Goal: Task Accomplishment & Management: Use online tool/utility

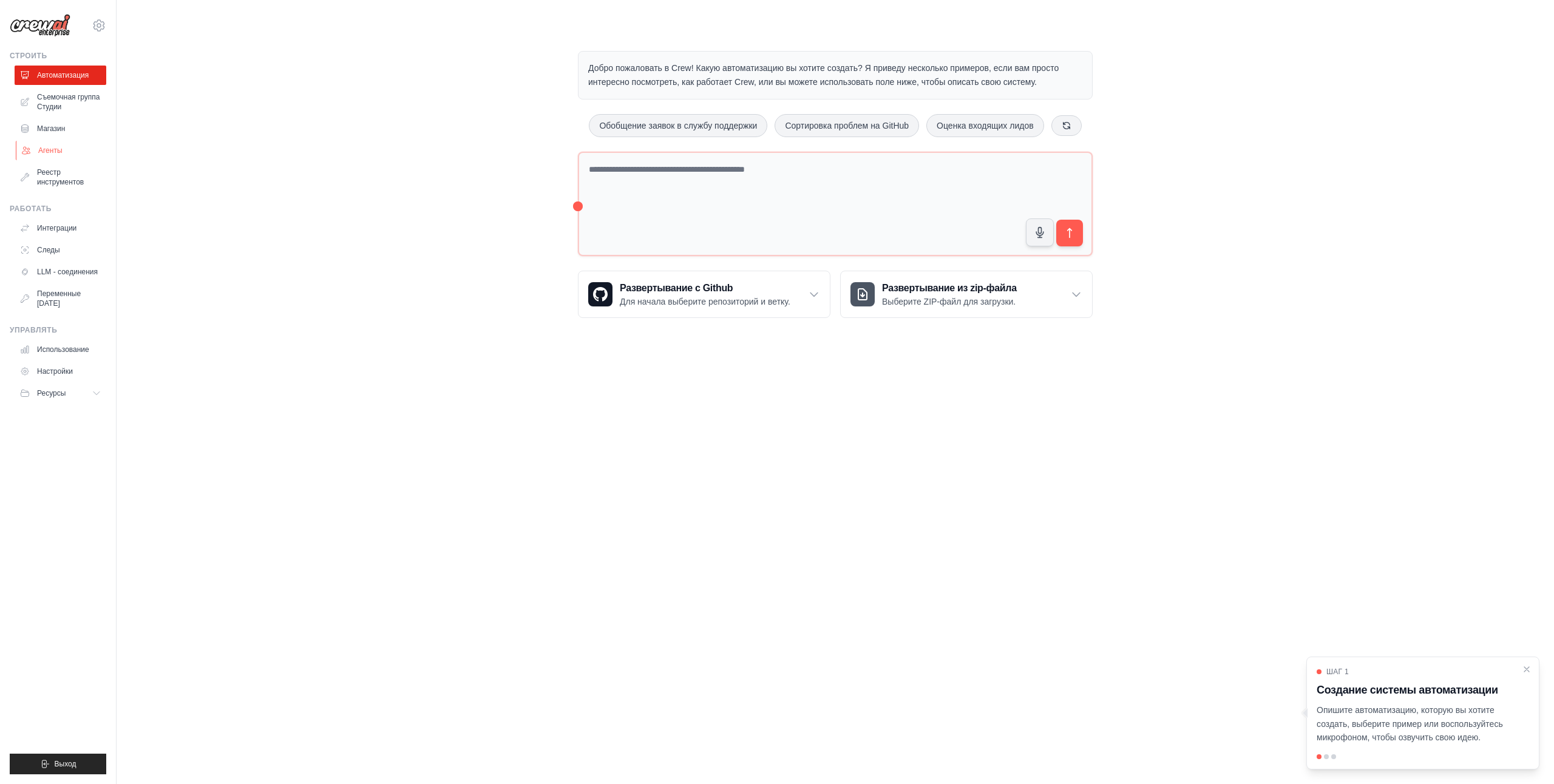
click at [51, 145] on link "Агенты" at bounding box center [61, 150] width 92 height 19
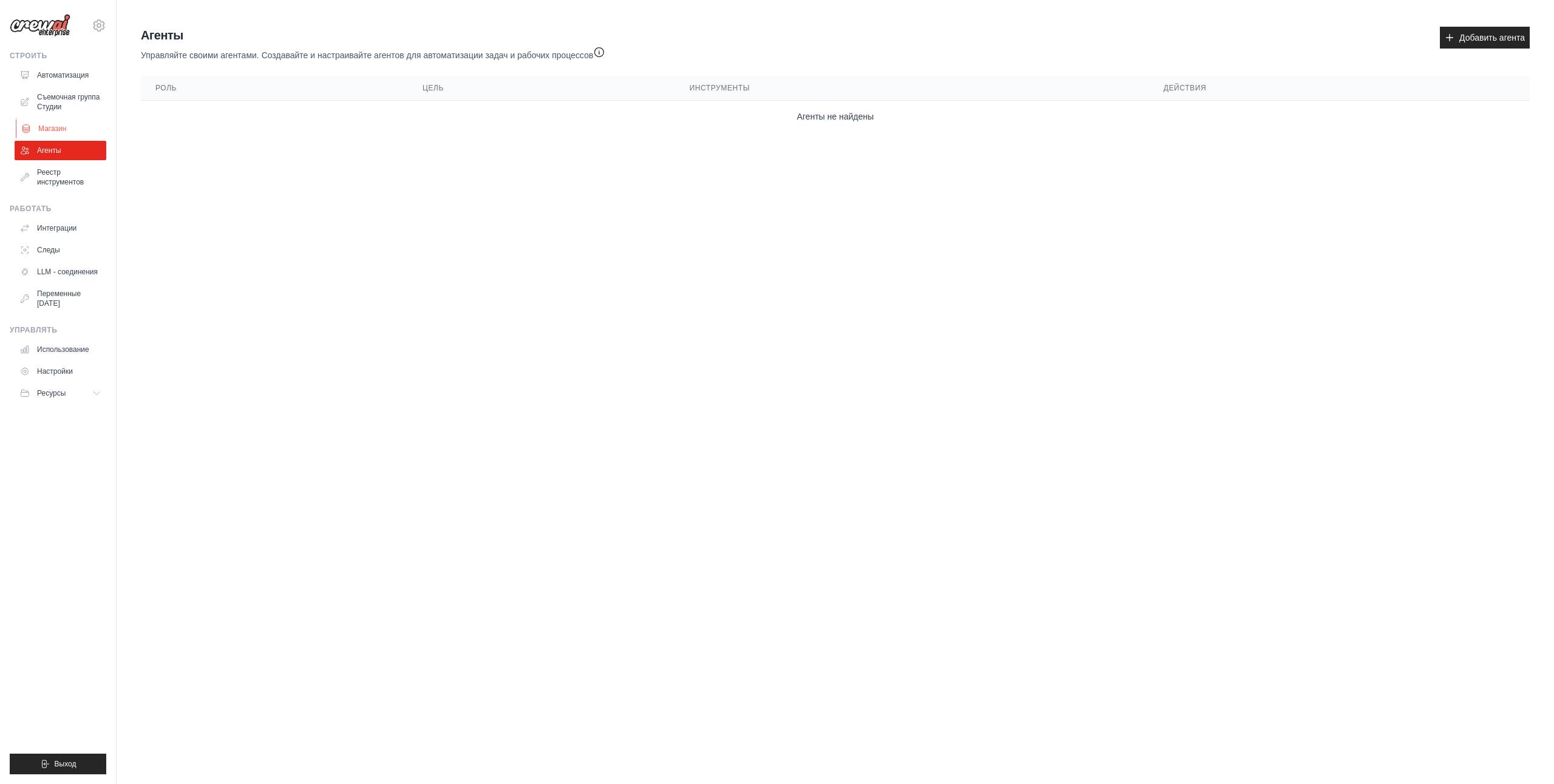
click at [57, 123] on link "Магазин" at bounding box center [61, 129] width 92 height 19
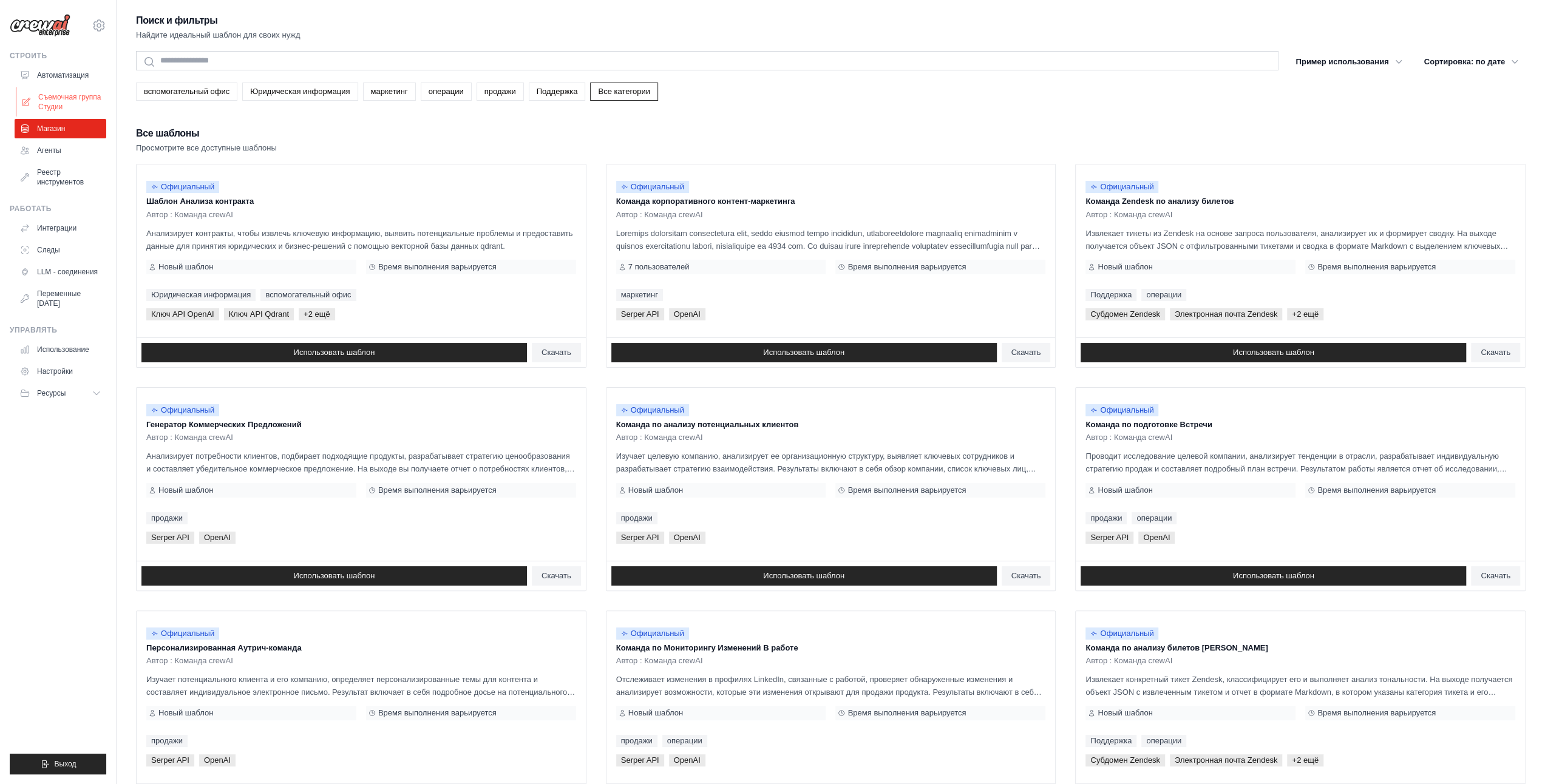
click at [54, 103] on link "Съемочная группа Студии" at bounding box center [61, 102] width 92 height 29
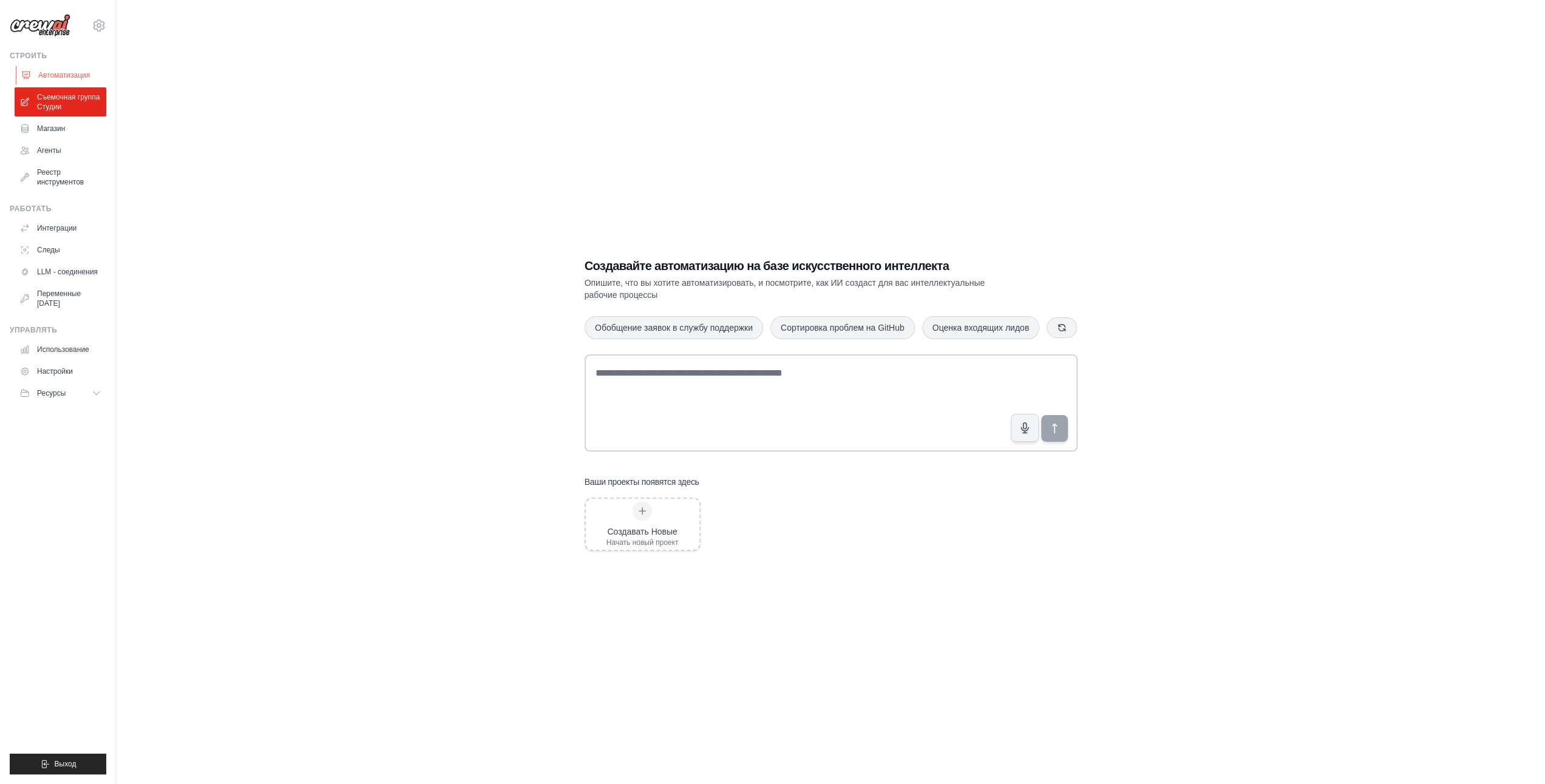
click at [59, 76] on link "Автоматизация" at bounding box center [61, 75] width 92 height 19
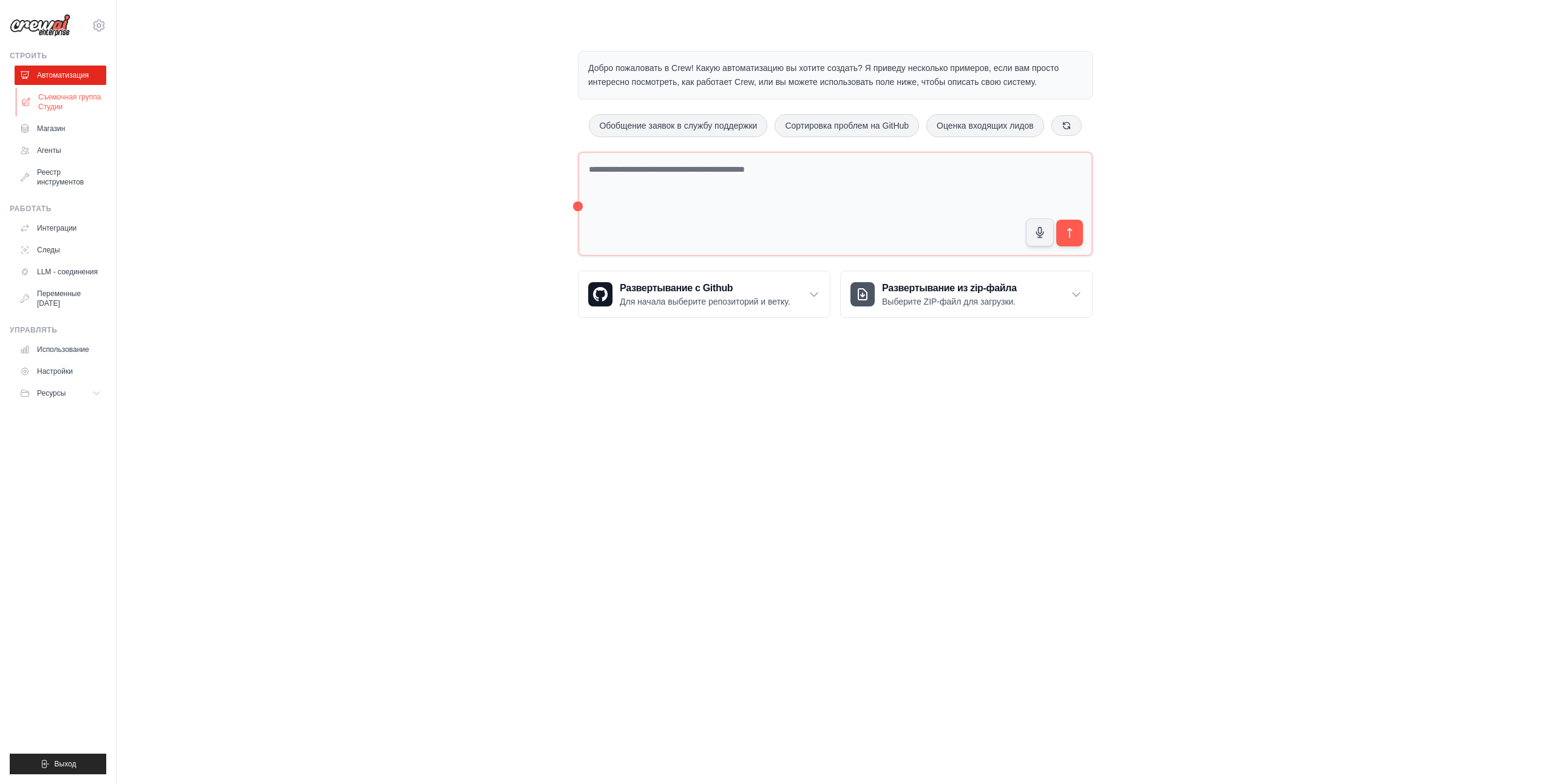
click at [54, 99] on link "Съемочная группа Студии" at bounding box center [61, 102] width 92 height 29
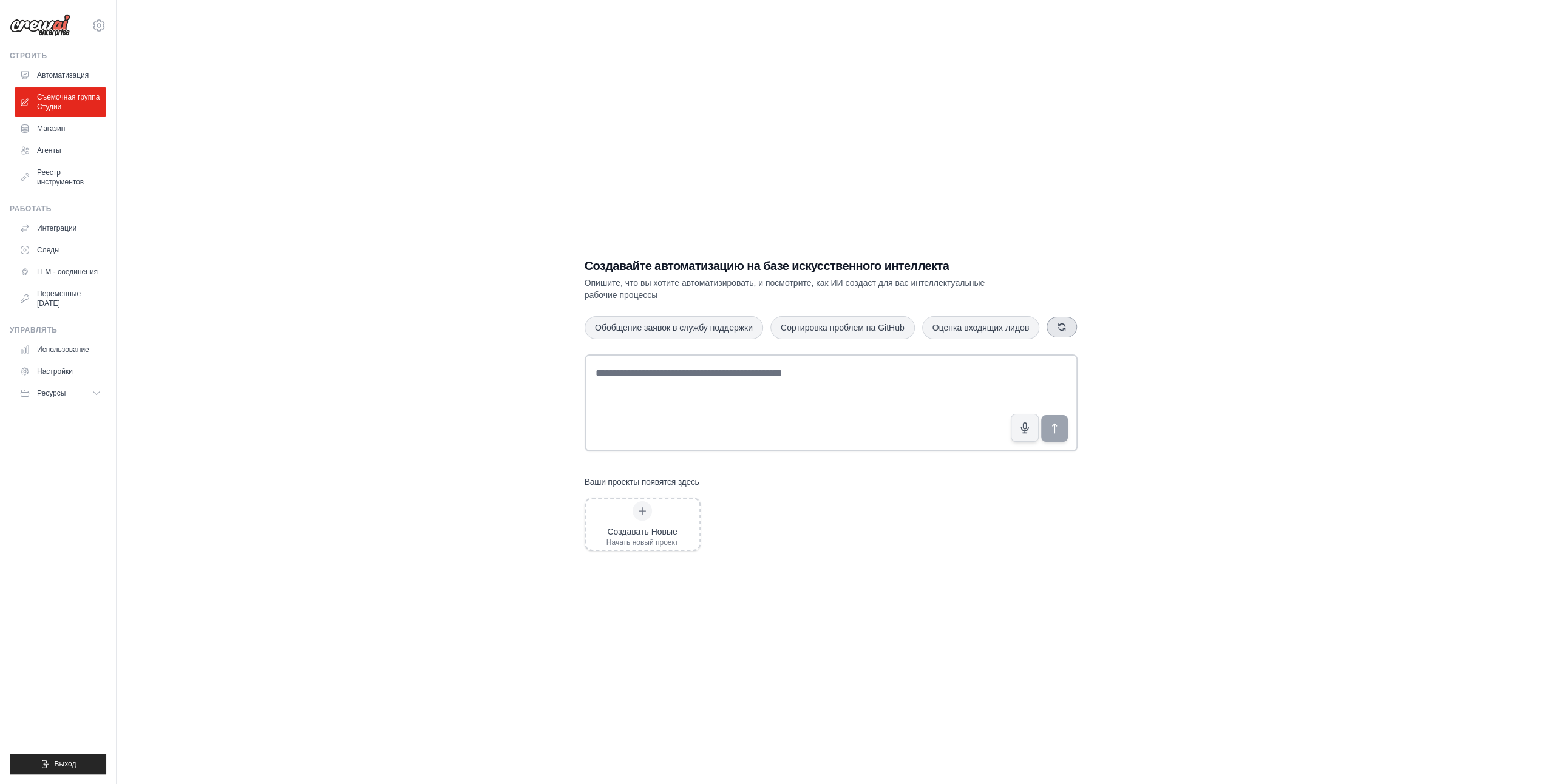
click at [1059, 328] on icon "button" at bounding box center [1062, 327] width 10 height 10
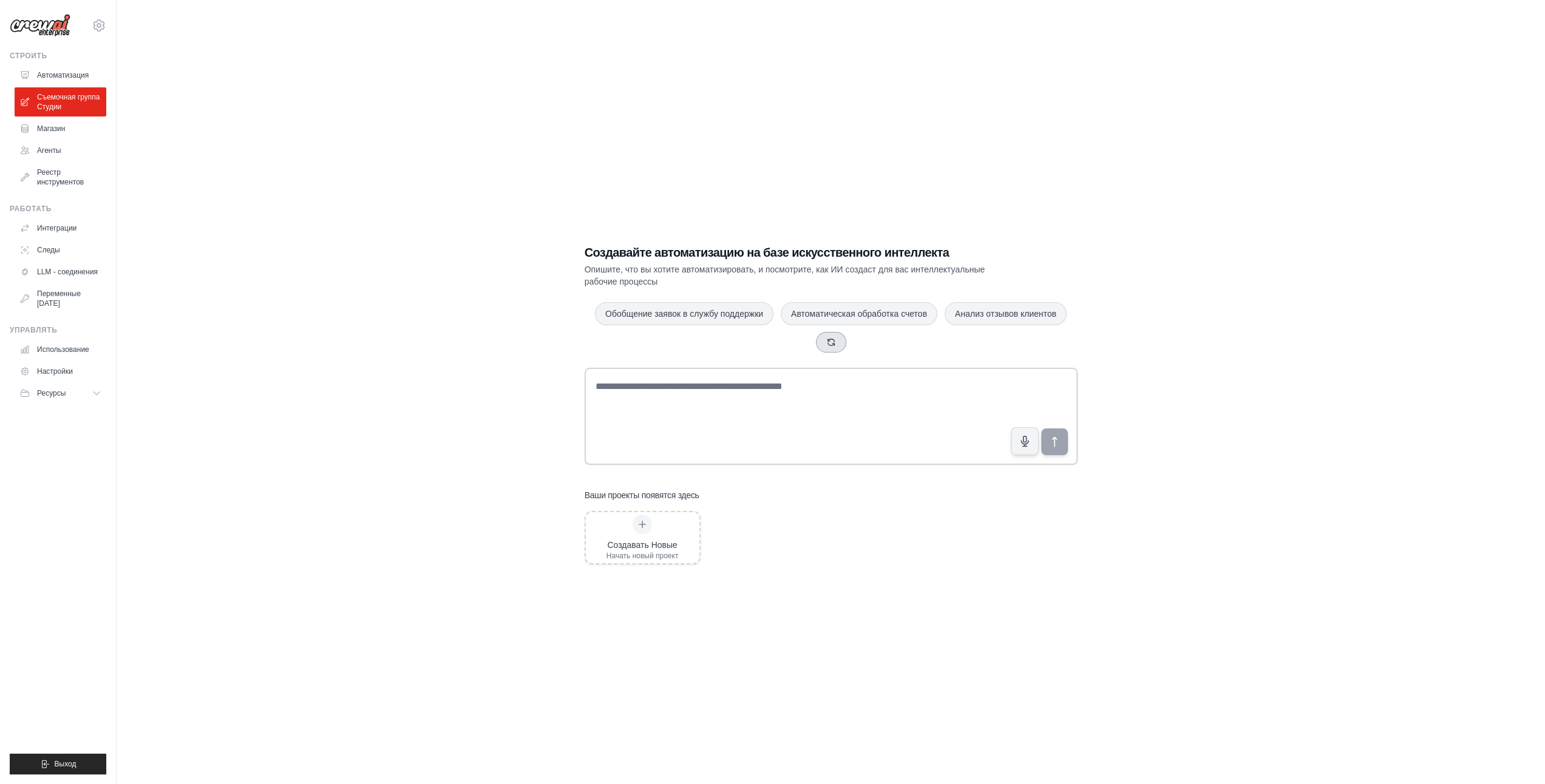
click at [829, 341] on icon "button" at bounding box center [831, 342] width 10 height 10
click at [905, 340] on icon "button" at bounding box center [906, 342] width 10 height 10
click at [921, 338] on icon "button" at bounding box center [921, 342] width 10 height 10
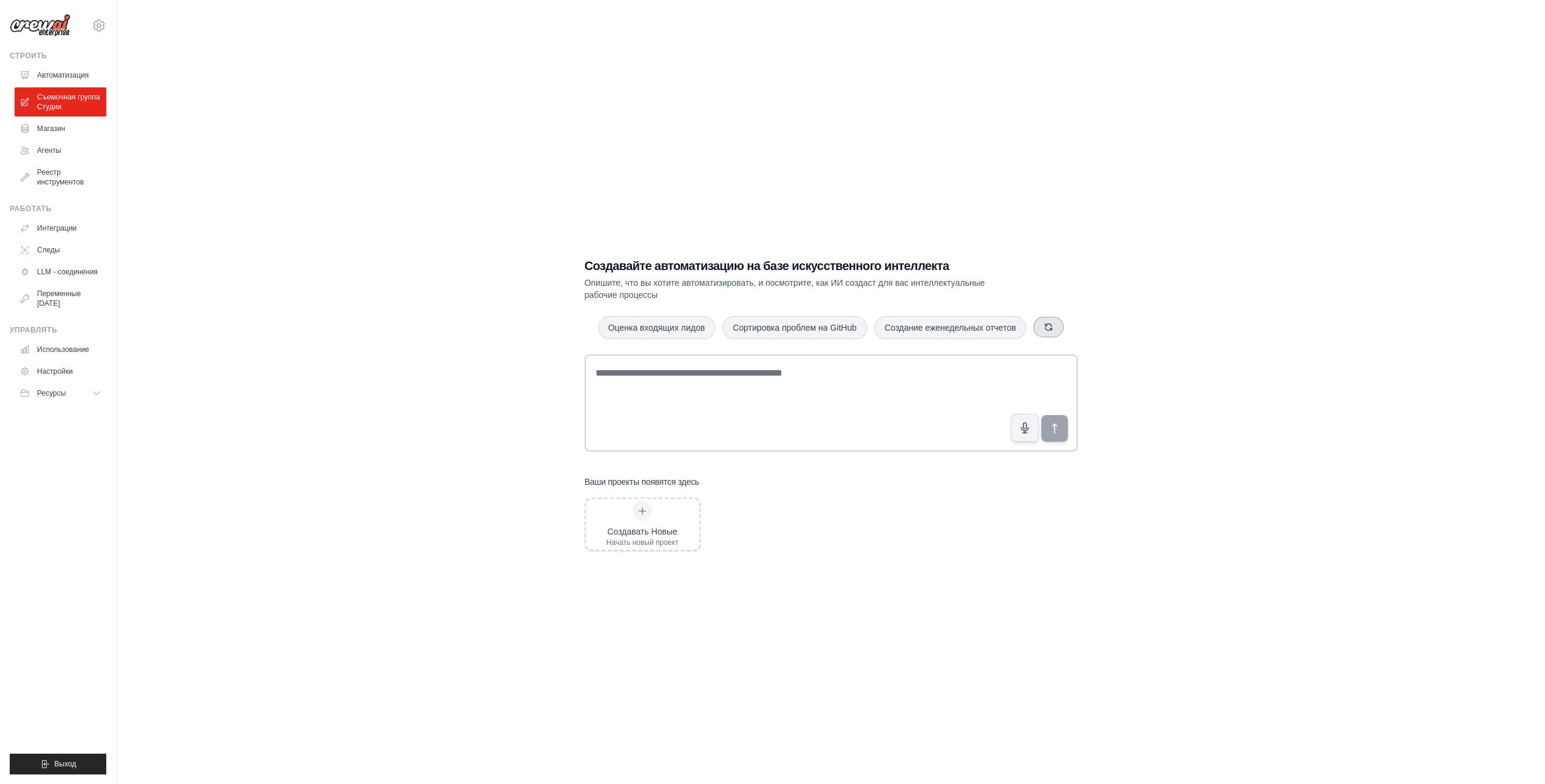
click at [1050, 325] on icon "button" at bounding box center [1049, 327] width 7 height 7
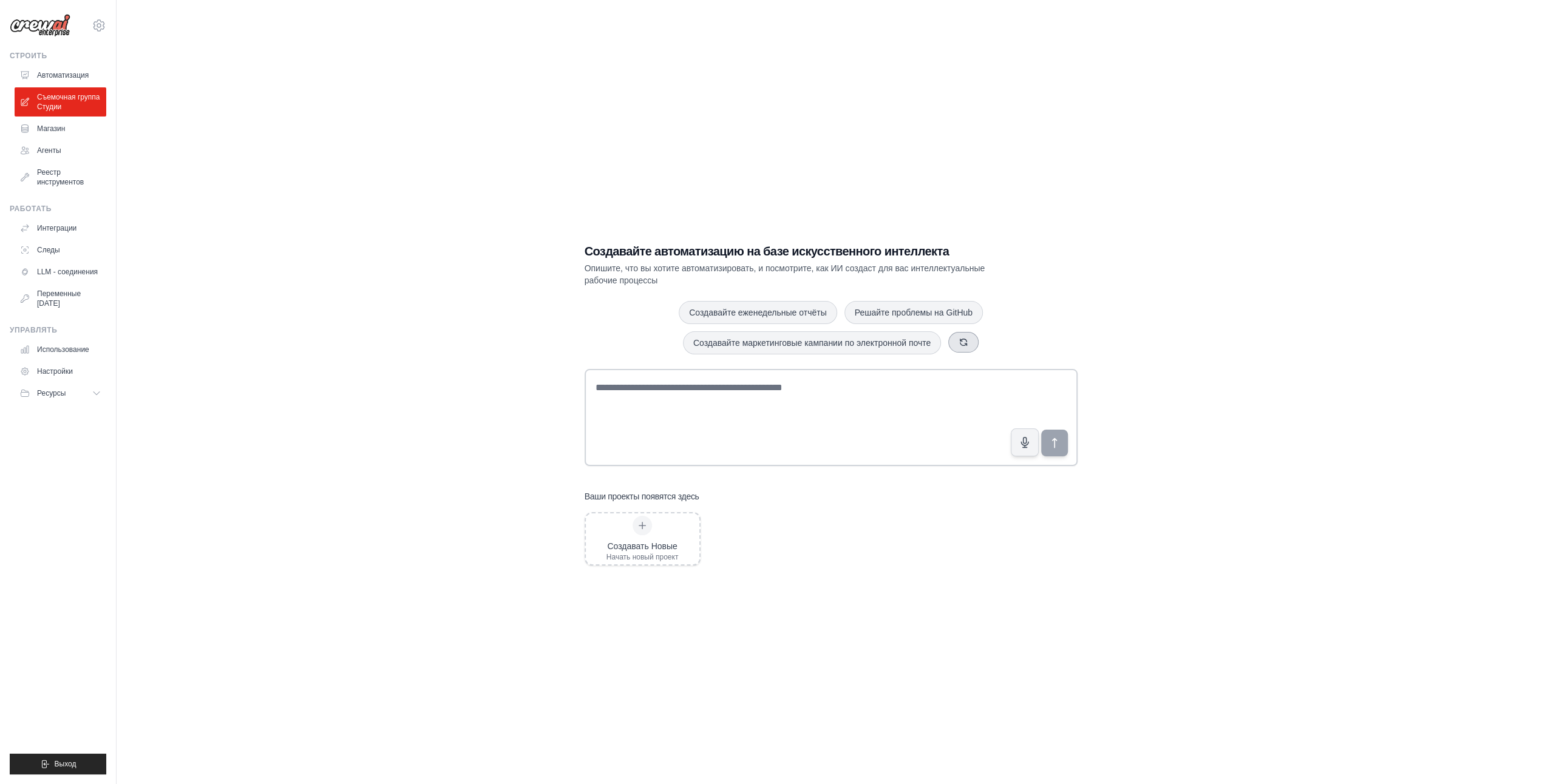
click at [960, 341] on icon "button" at bounding box center [964, 342] width 10 height 10
click at [960, 341] on icon "button" at bounding box center [962, 342] width 10 height 10
click at [939, 341] on icon "button" at bounding box center [940, 343] width 10 height 10
click at [653, 307] on button "Обобщайте обращения в службу поддержки" at bounding box center [698, 311] width 196 height 23
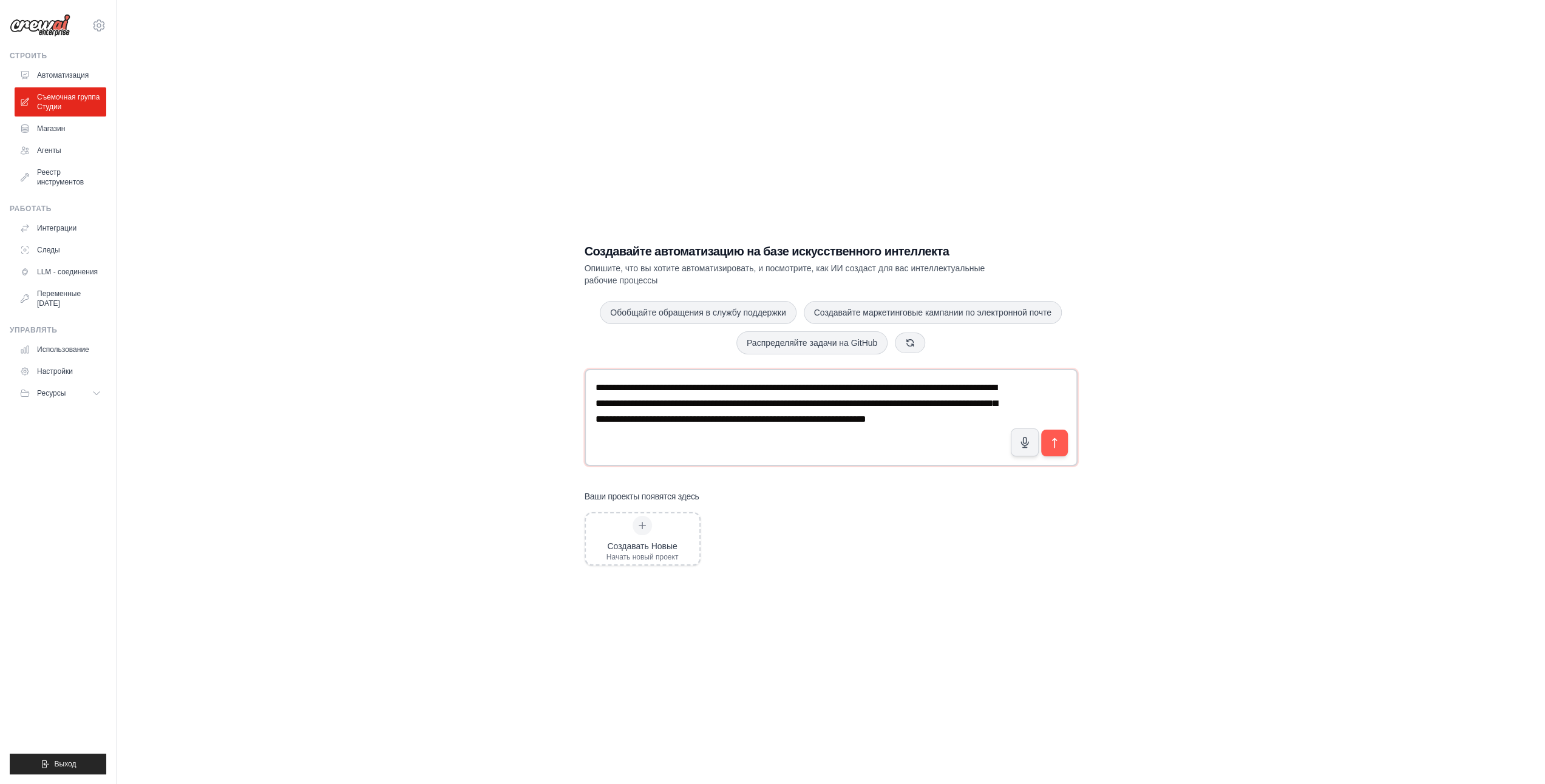
drag, startPoint x: 713, startPoint y: 434, endPoint x: 583, endPoint y: 381, distance: 140.4
click at [583, 381] on div "**********" at bounding box center [831, 404] width 522 height 361
click at [933, 562] on div "Создавать Новые Начать новый проект" at bounding box center [831, 539] width 493 height 54
click at [1057, 444] on icon "submit" at bounding box center [1054, 443] width 12 height 12
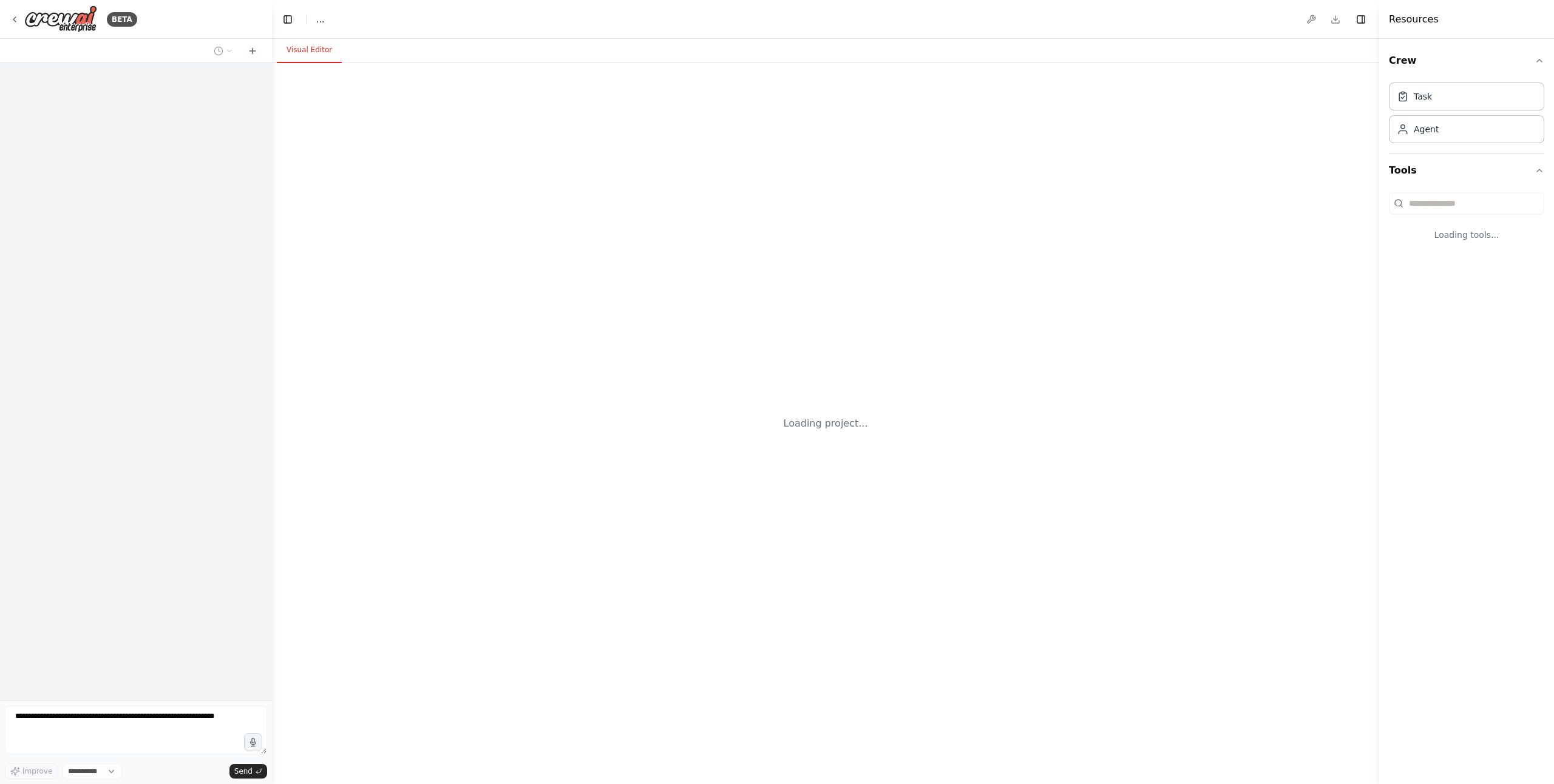
select select "****"
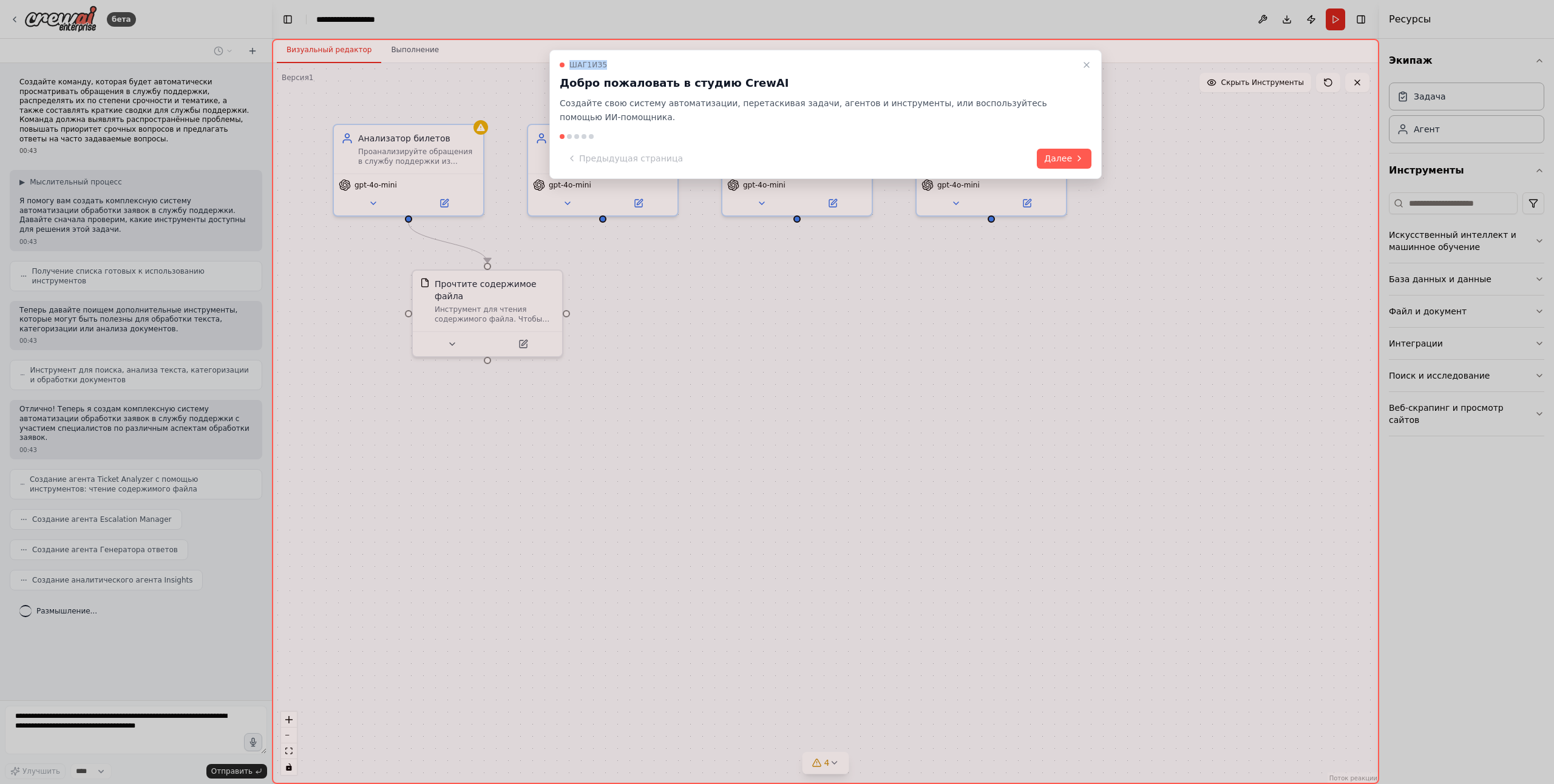
drag, startPoint x: 1015, startPoint y: 59, endPoint x: 1001, endPoint y: 260, distance: 201.5
click at [1001, 260] on div "Шаг 1 из 5 Добро пожаловать в студию CrewAI Создайте свою систему автоматизации…" at bounding box center [825, 411] width 1107 height 745
click at [1065, 155] on button "Далее" at bounding box center [1064, 159] width 54 height 20
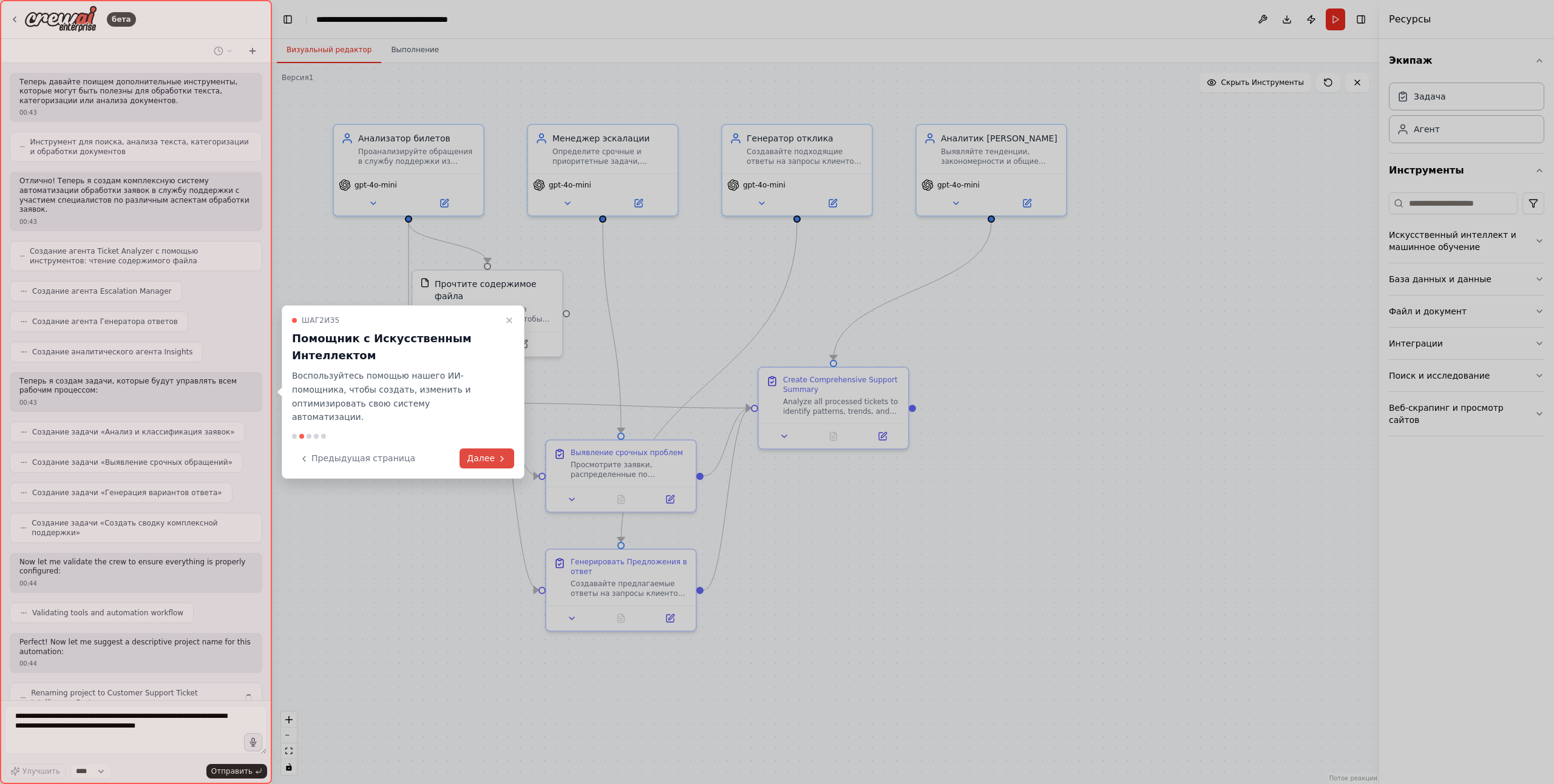
scroll to position [237, 0]
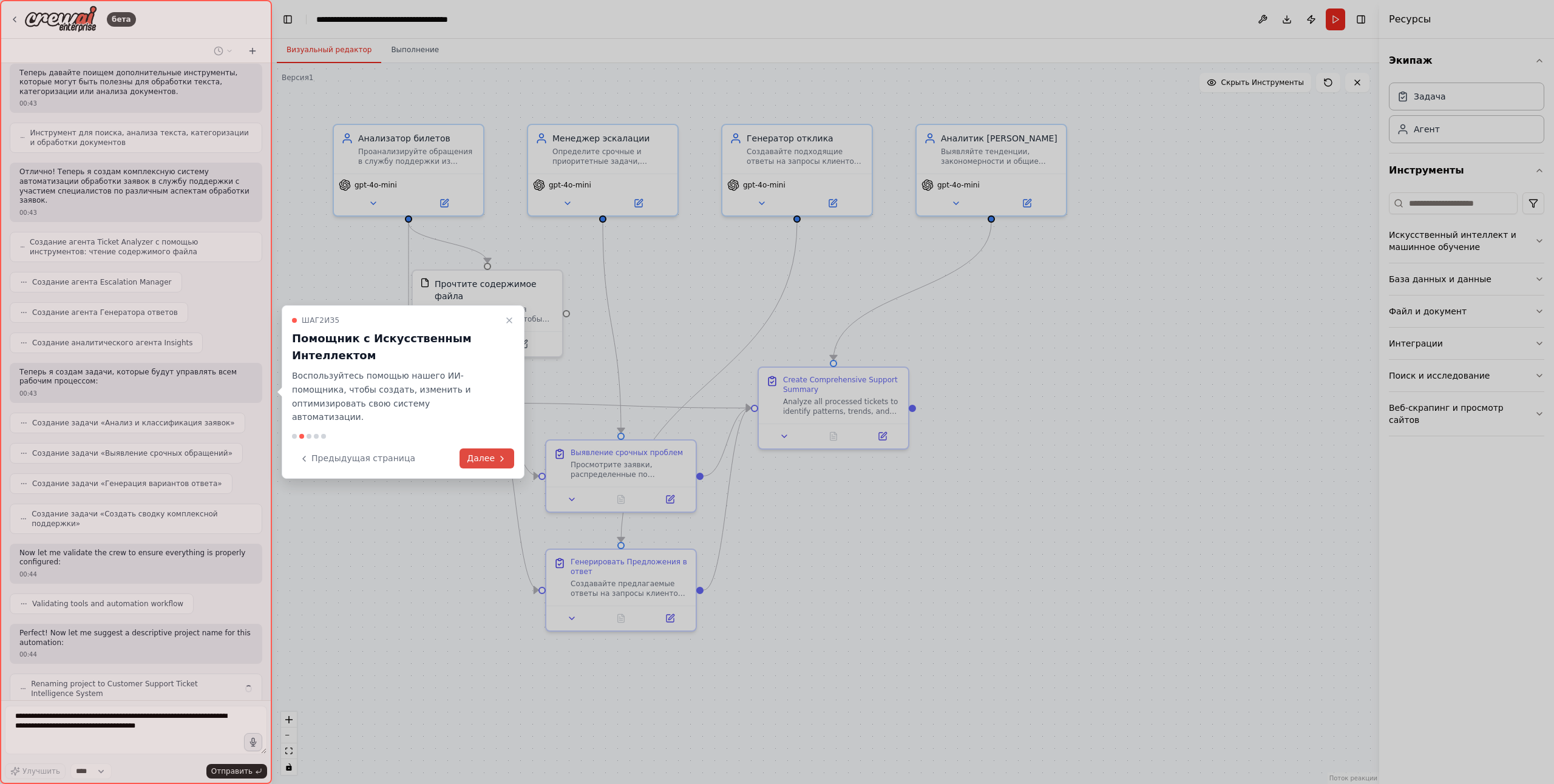
click at [501, 448] on button "Далее" at bounding box center [487, 458] width 54 height 20
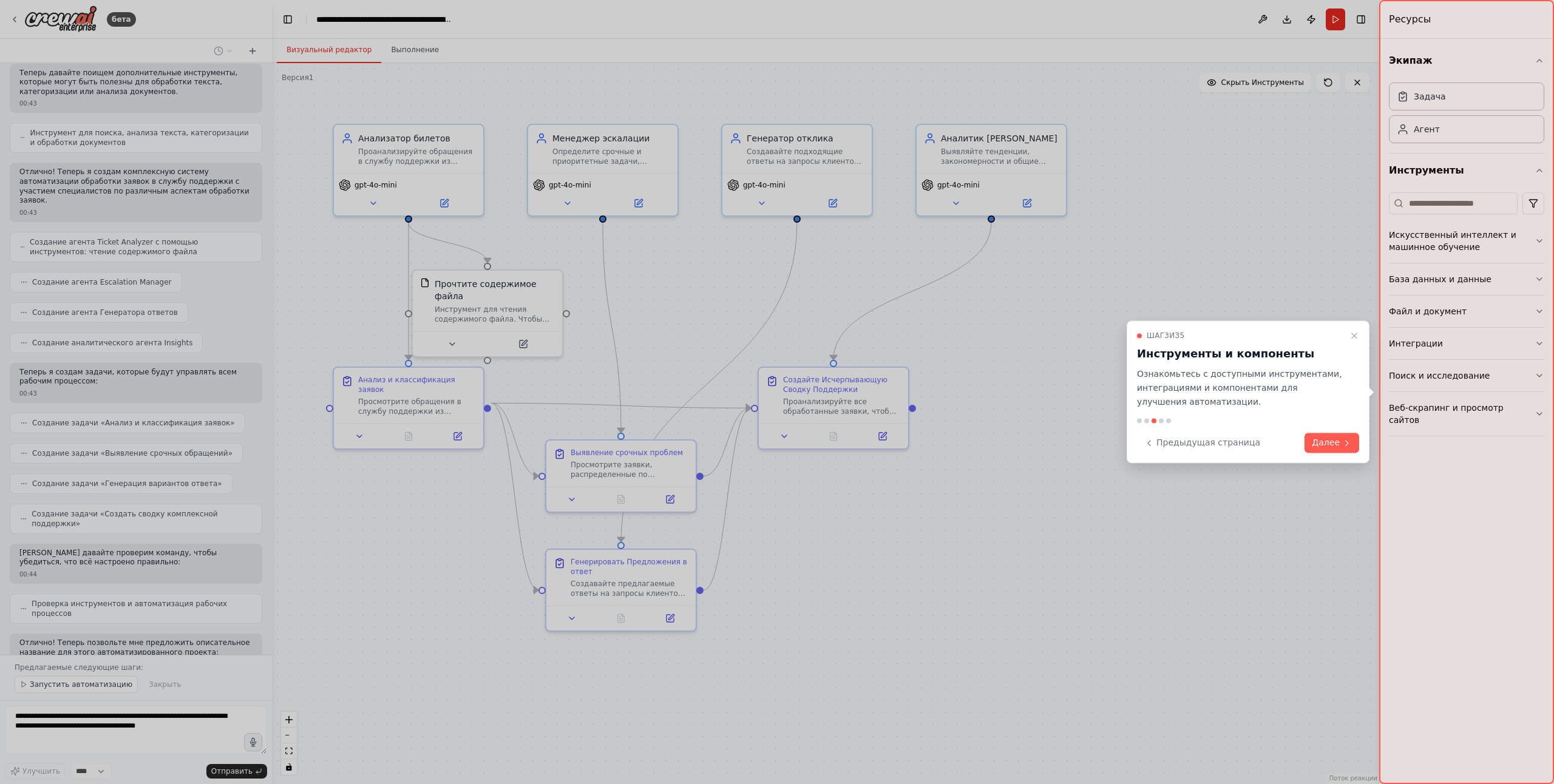
click at [1329, 441] on button "Далее" at bounding box center [1332, 443] width 54 height 20
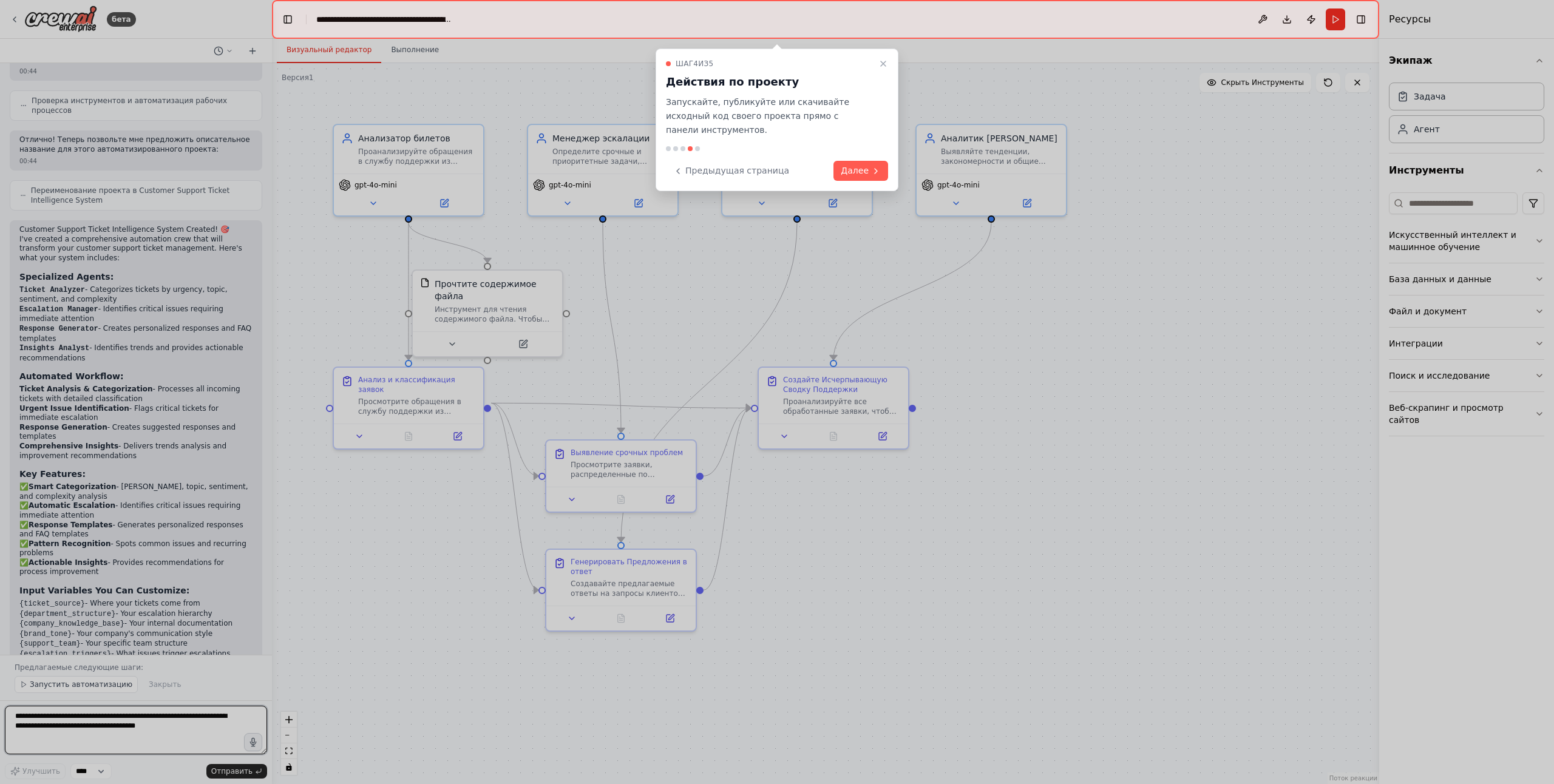
scroll to position [750, 0]
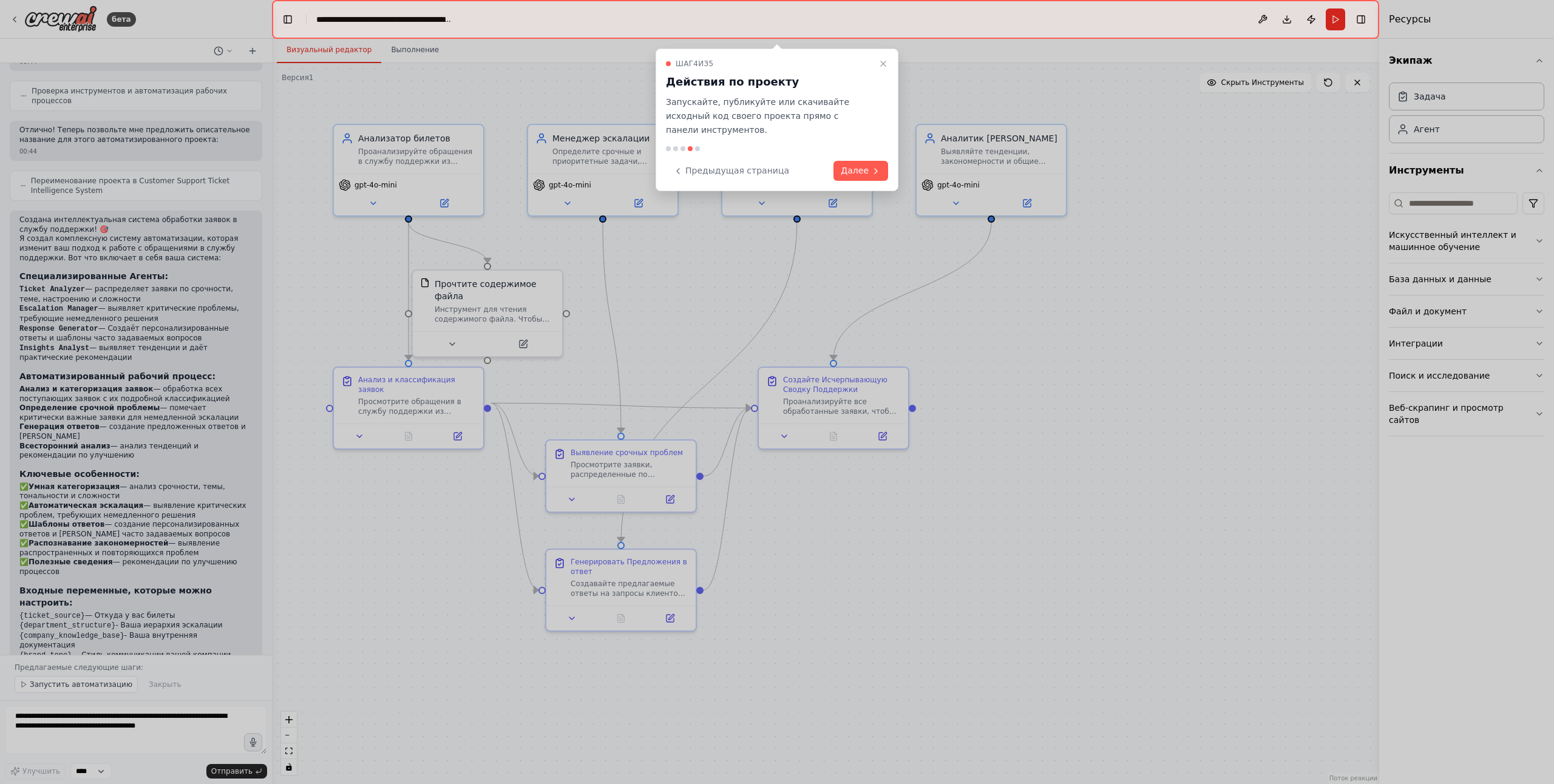
click at [849, 161] on button "Далее" at bounding box center [861, 171] width 54 height 20
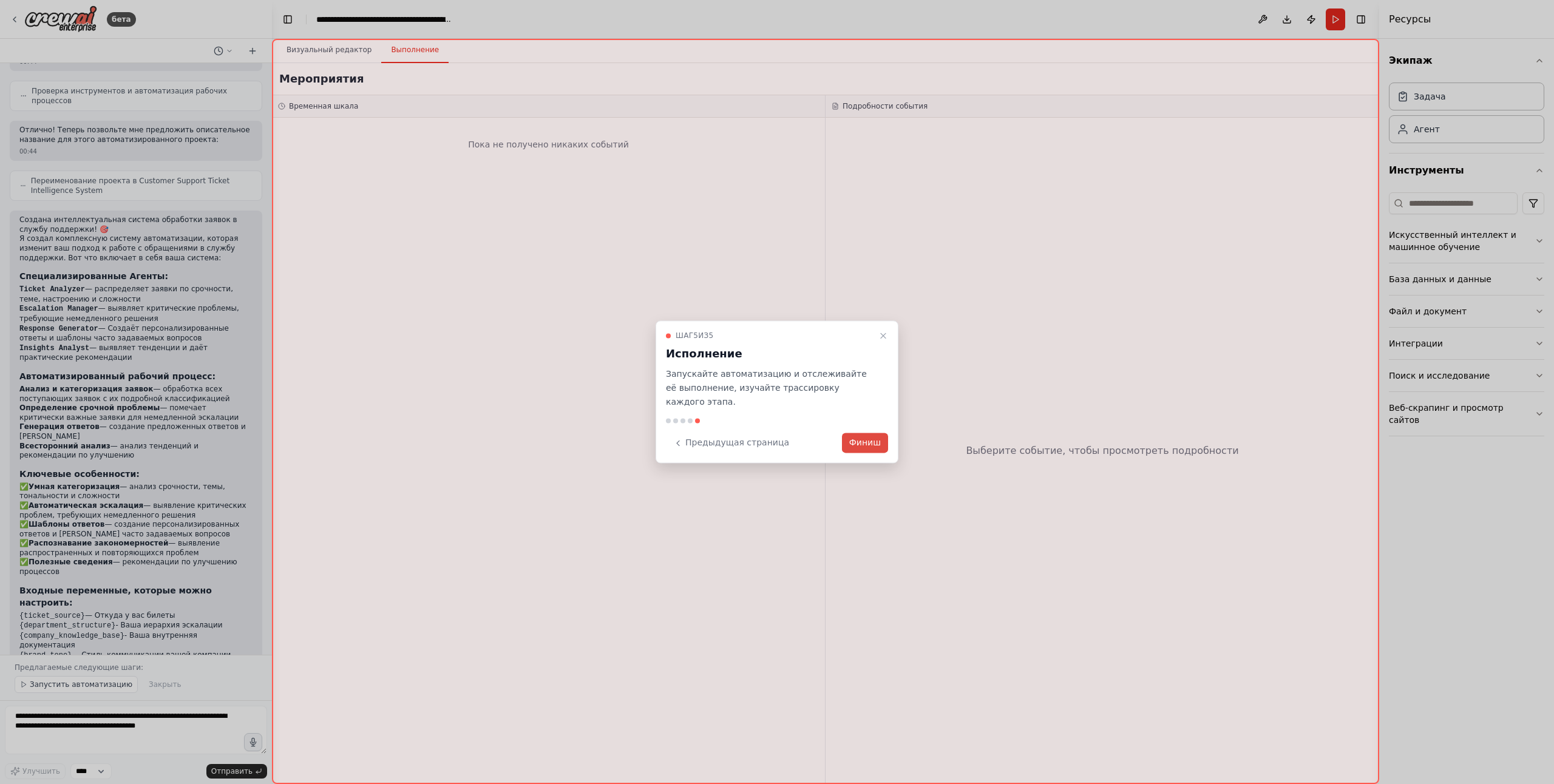
drag, startPoint x: 843, startPoint y: 436, endPoint x: 856, endPoint y: 433, distance: 13.3
click at [845, 436] on div "Предыдущая страница Финиш" at bounding box center [777, 443] width 222 height 20
click at [869, 433] on button "Финиш" at bounding box center [865, 443] width 46 height 20
